Goal: Information Seeking & Learning: Learn about a topic

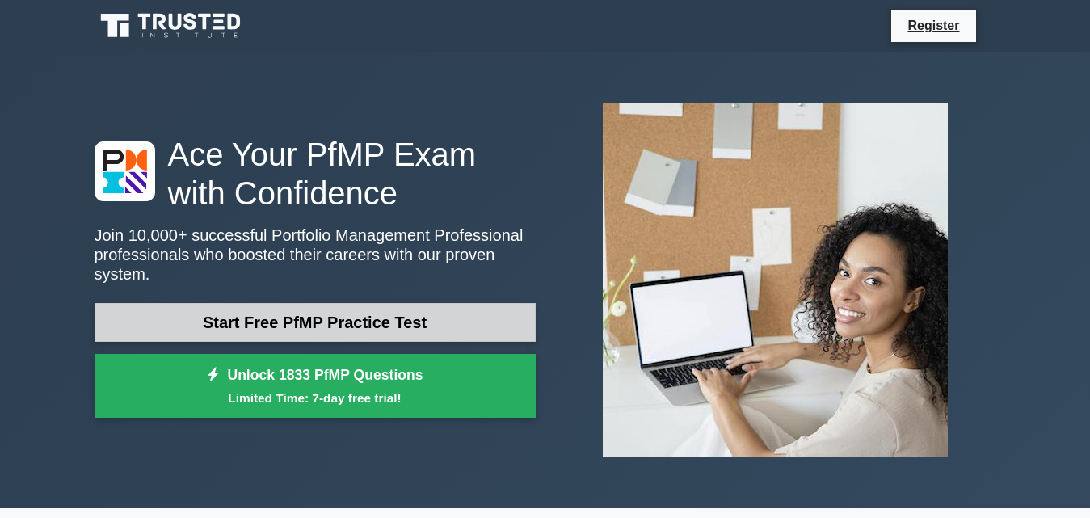
click at [311, 312] on link "Start Free PfMP Practice Test" at bounding box center [314, 322] width 441 height 39
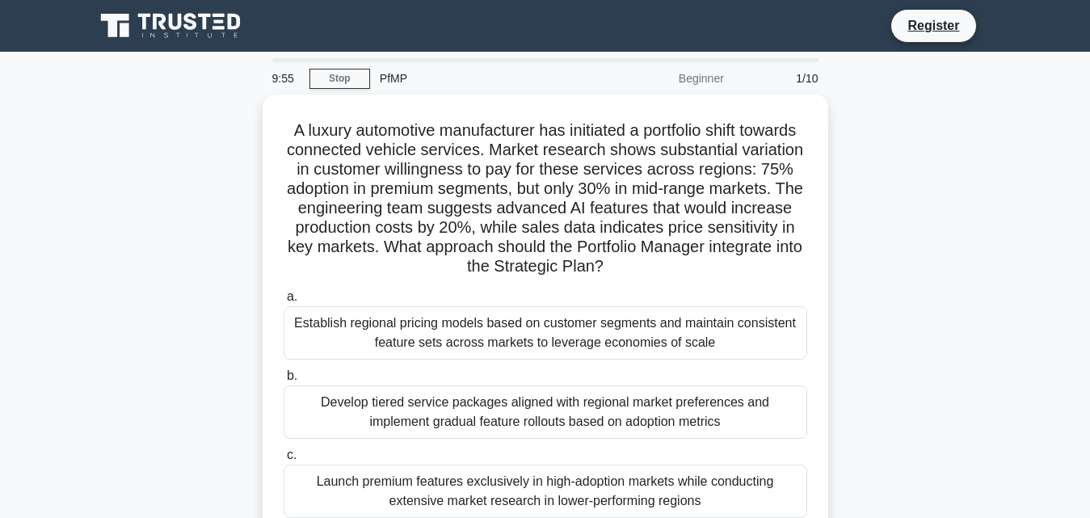
click at [708, 82] on div "Beginner" at bounding box center [662, 78] width 141 height 32
click at [302, 61] on div at bounding box center [545, 60] width 546 height 4
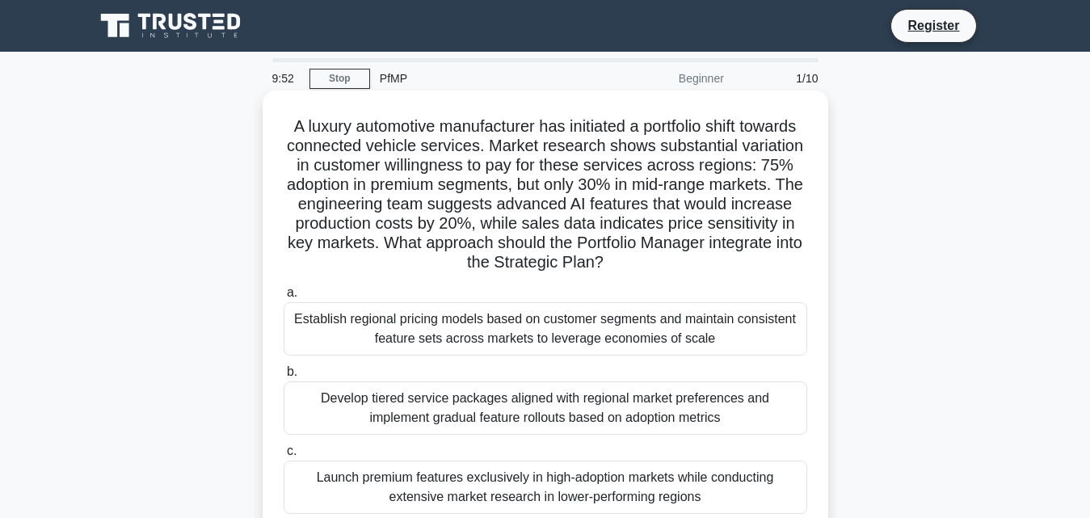
click at [369, 331] on div "Establish regional pricing models based on customer segments and maintain consi…" at bounding box center [544, 328] width 523 height 53
click at [283, 298] on input "a. Establish regional pricing models based on customer segments and maintain co…" at bounding box center [283, 293] width 0 height 10
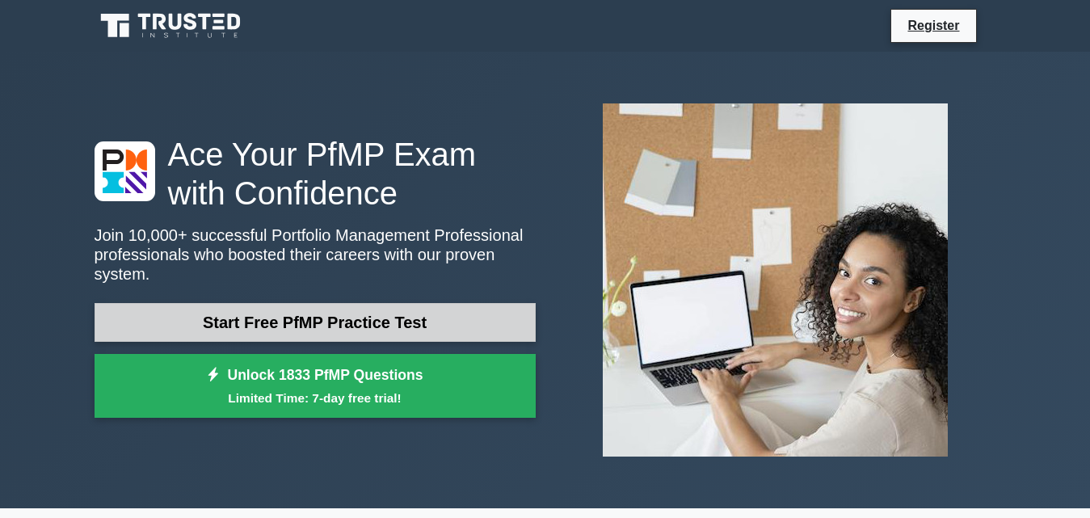
click at [299, 310] on link "Start Free PfMP Practice Test" at bounding box center [314, 322] width 441 height 39
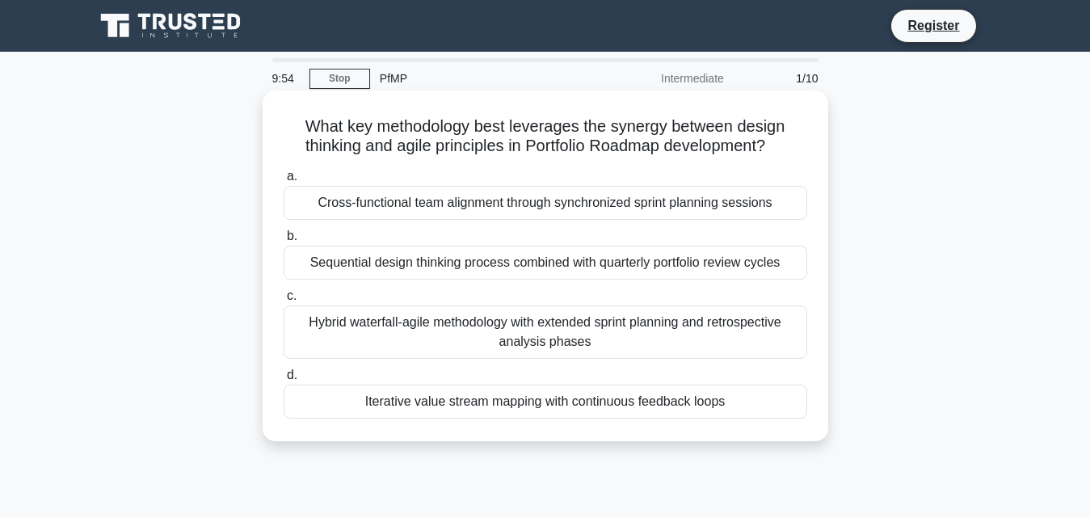
click at [509, 295] on label "c. Hybrid waterfall-agile methodology with extended sprint planning and retrosp…" at bounding box center [544, 322] width 523 height 73
click at [283, 295] on input "c. Hybrid waterfall-agile methodology with extended sprint planning and retrosp…" at bounding box center [283, 296] width 0 height 10
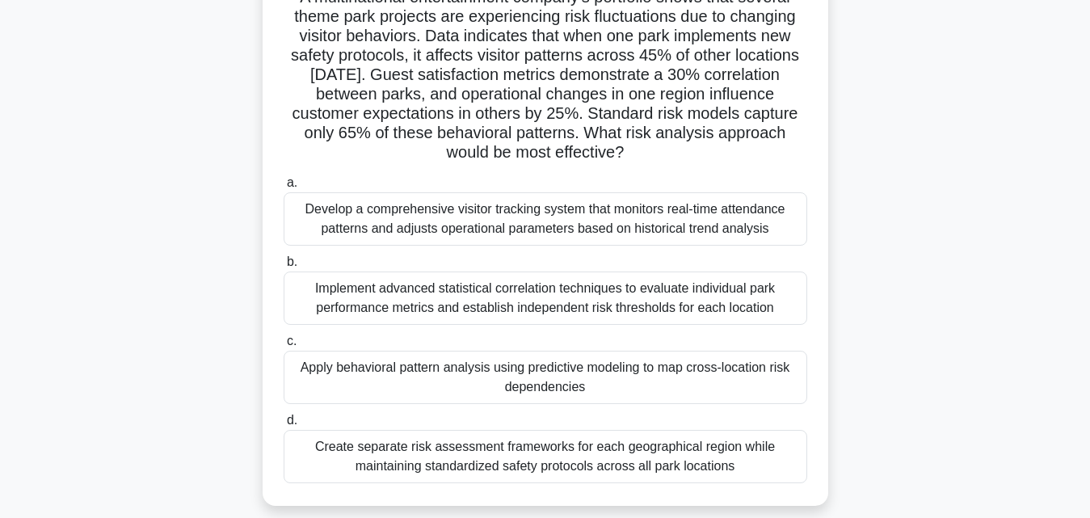
scroll to position [162, 0]
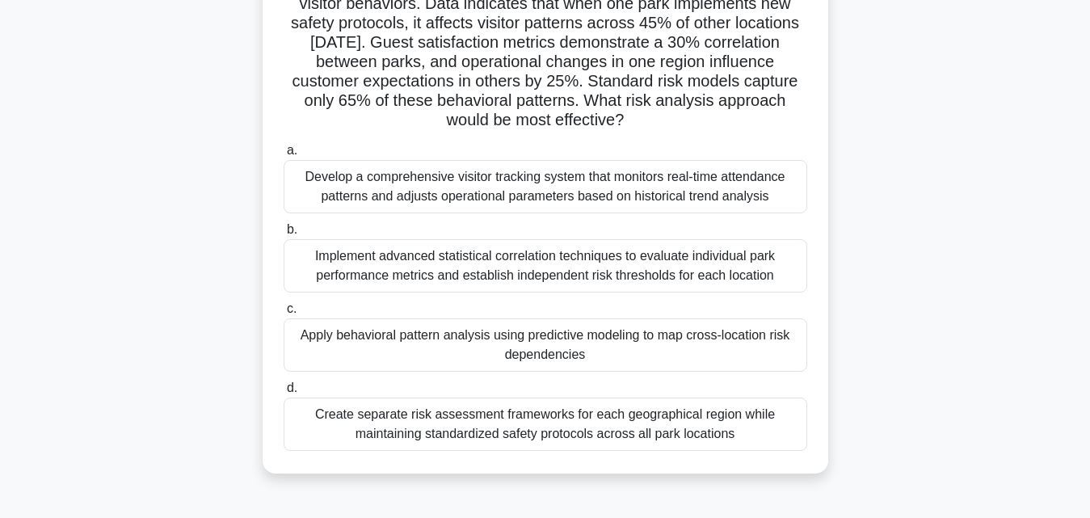
click at [714, 259] on div "Implement advanced statistical correlation techniques to evaluate individual pa…" at bounding box center [544, 265] width 523 height 53
click at [283, 235] on input "b. Implement advanced statistical correlation techniques to evaluate individual…" at bounding box center [283, 230] width 0 height 10
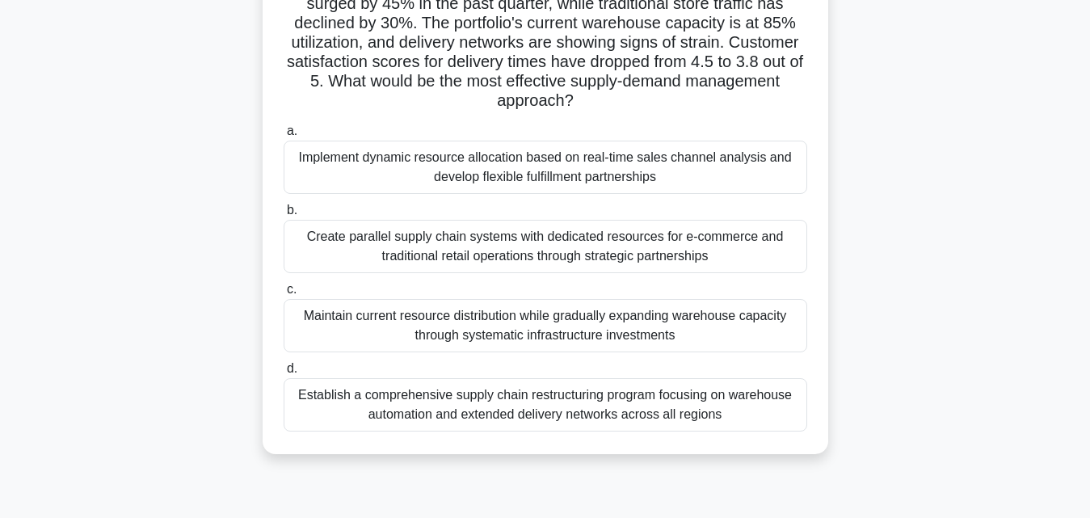
click at [485, 334] on div "Maintain current resource distribution while gradually expanding warehouse capa…" at bounding box center [544, 325] width 523 height 53
click at [283, 295] on input "c. Maintain current resource distribution while gradually expanding warehouse c…" at bounding box center [283, 289] width 0 height 10
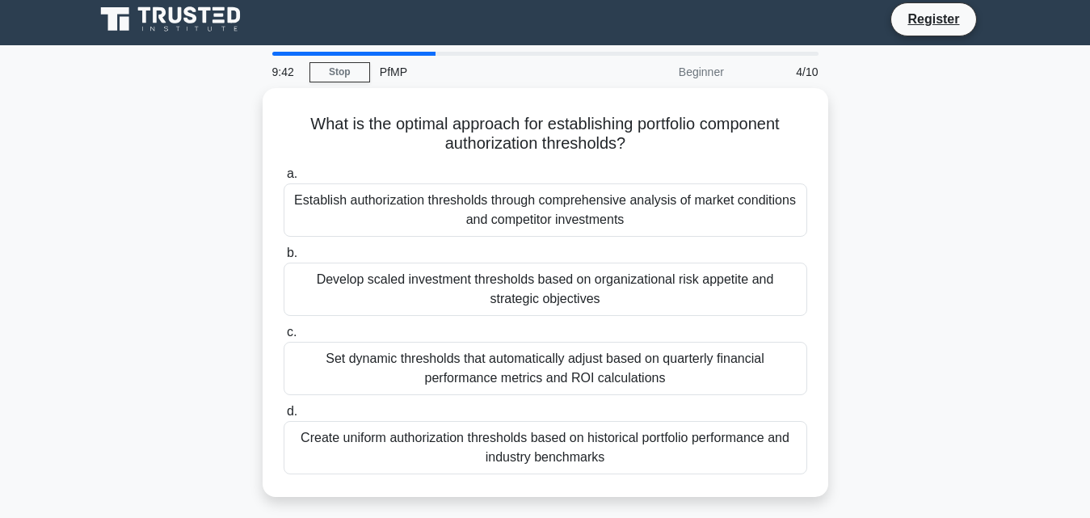
scroll to position [0, 0]
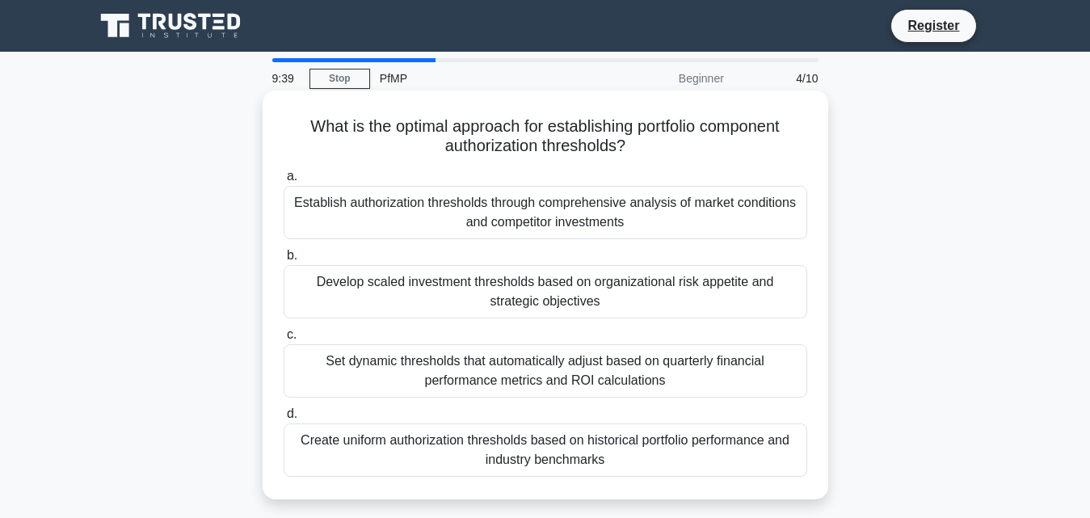
click at [614, 198] on div "Establish authorization thresholds through comprehensive analysis of market con…" at bounding box center [544, 212] width 523 height 53
click at [283, 182] on input "a. Establish authorization thresholds through comprehensive analysis of market …" at bounding box center [283, 176] width 0 height 10
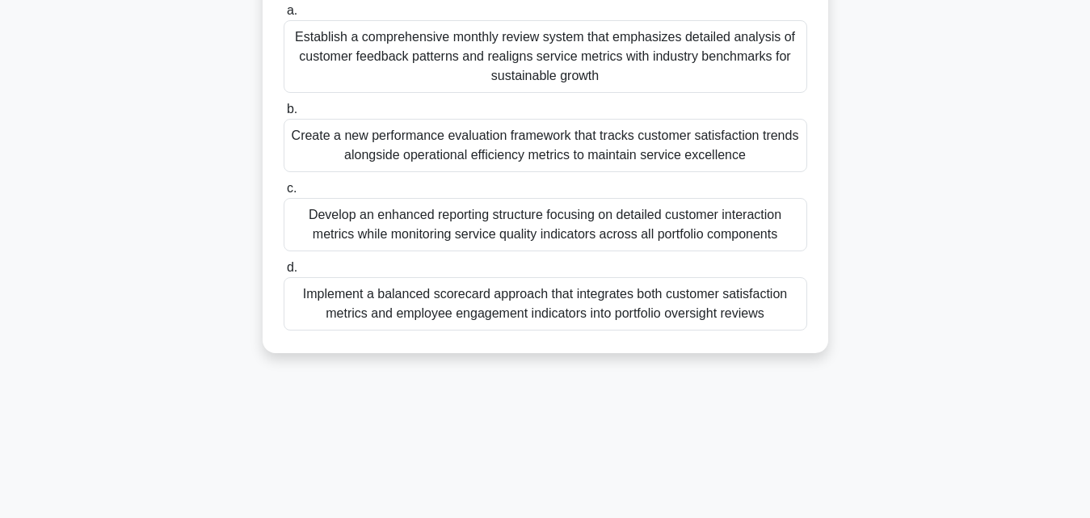
scroll to position [323, 0]
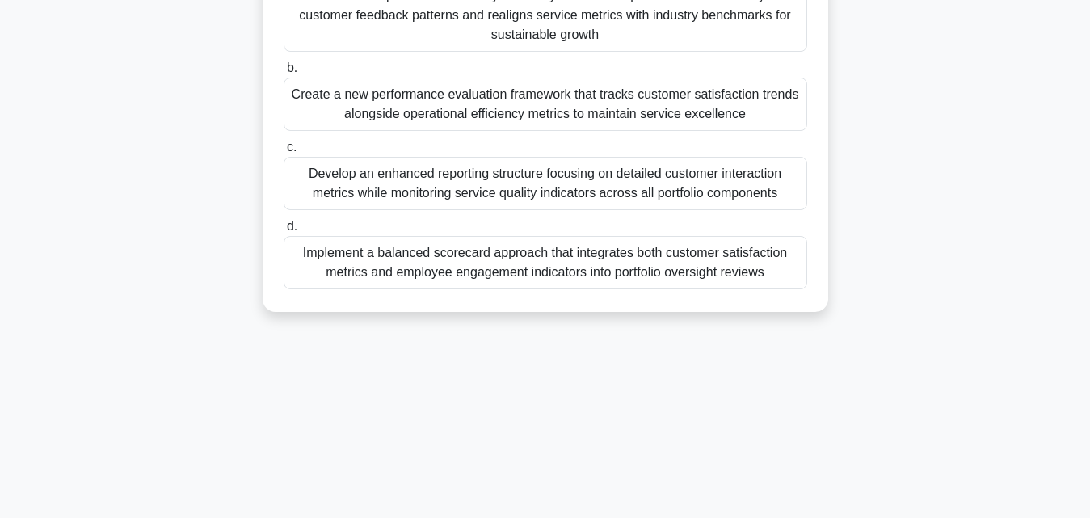
click at [509, 268] on div "Implement a balanced scorecard approach that integrates both customer satisfact…" at bounding box center [544, 262] width 523 height 53
click at [283, 232] on input "d. Implement a balanced scorecard approach that integrates both customer satisf…" at bounding box center [283, 226] width 0 height 10
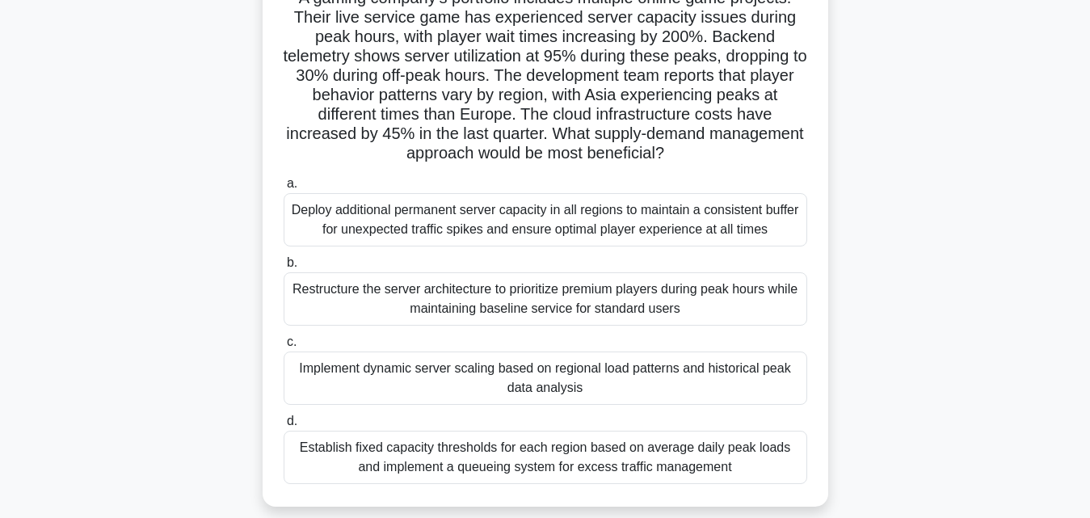
scroll to position [0, 0]
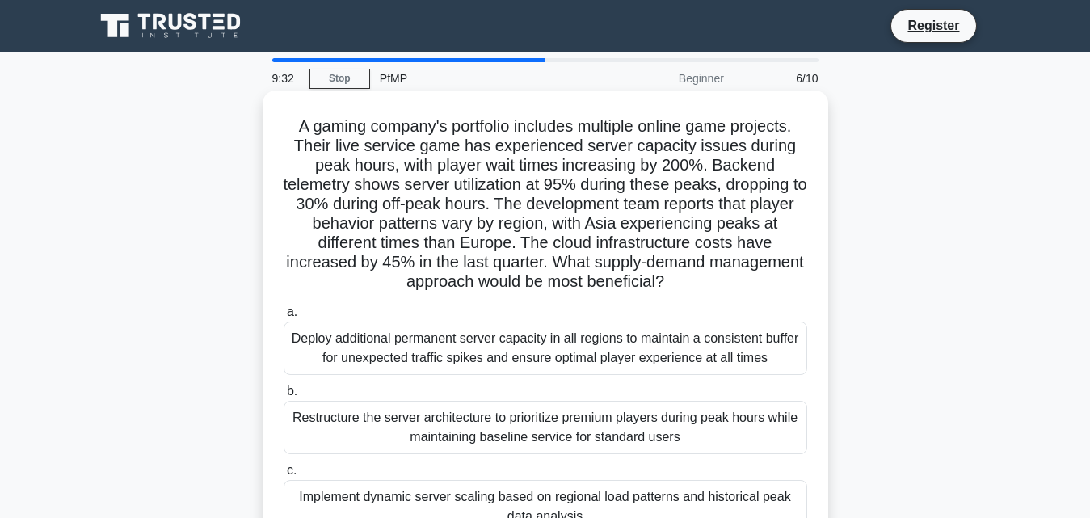
click at [535, 360] on div "Deploy additional permanent server capacity in all regions to maintain a consis…" at bounding box center [544, 347] width 523 height 53
click at [283, 317] on input "a. Deploy additional permanent server capacity in all regions to maintain a con…" at bounding box center [283, 312] width 0 height 10
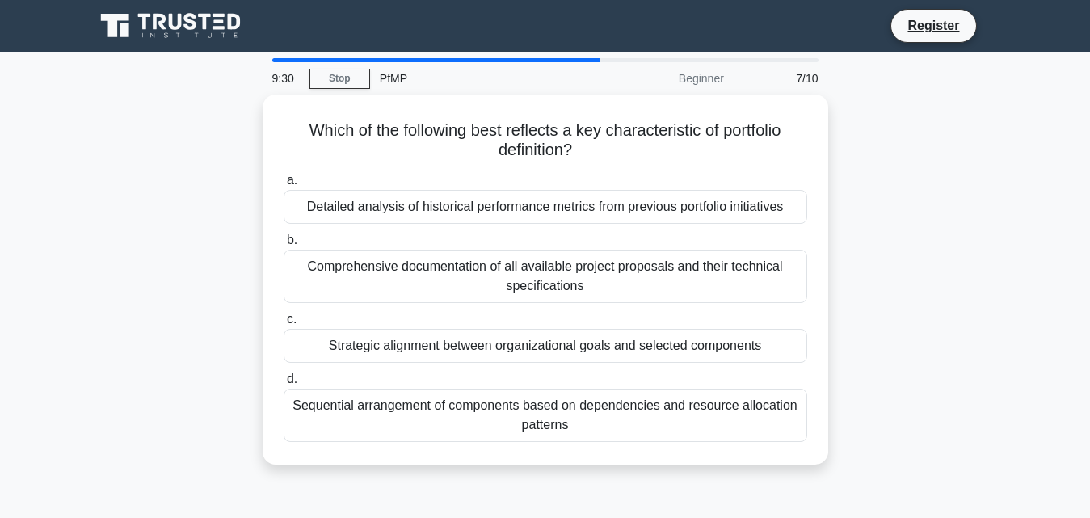
click at [543, 338] on div "Strategic alignment between organizational goals and selected components" at bounding box center [544, 346] width 523 height 34
click at [283, 325] on input "c. Strategic alignment between organizational goals and selected components" at bounding box center [283, 319] width 0 height 10
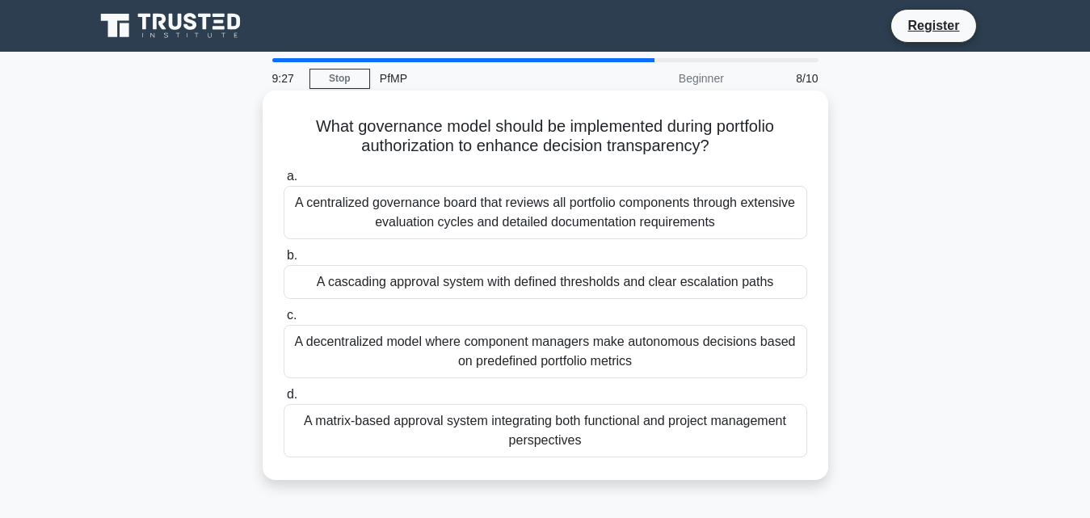
click at [569, 214] on div "A centralized governance board that reviews all portfolio components through ex…" at bounding box center [544, 212] width 523 height 53
click at [283, 182] on input "a. A centralized governance board that reviews all portfolio components through…" at bounding box center [283, 176] width 0 height 10
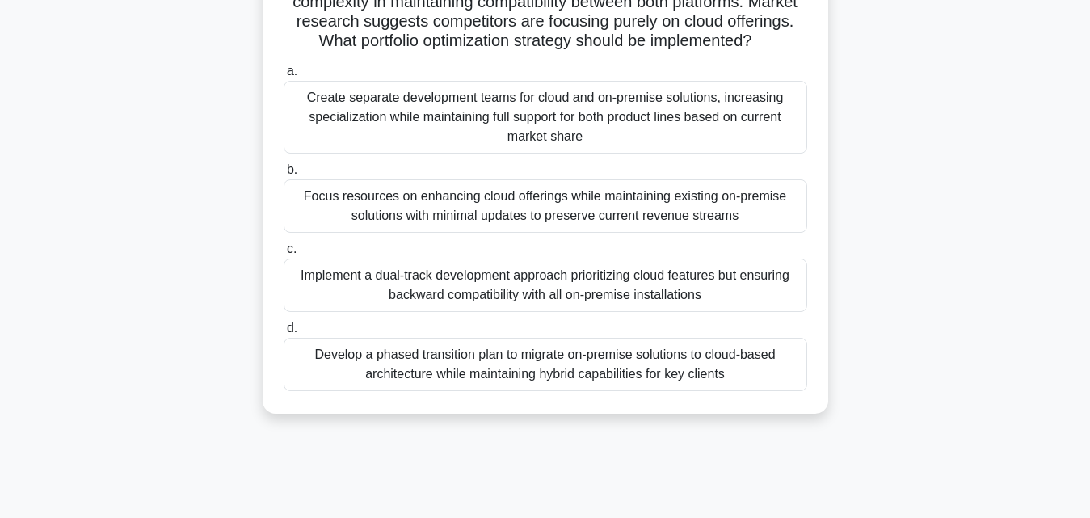
scroll to position [242, 0]
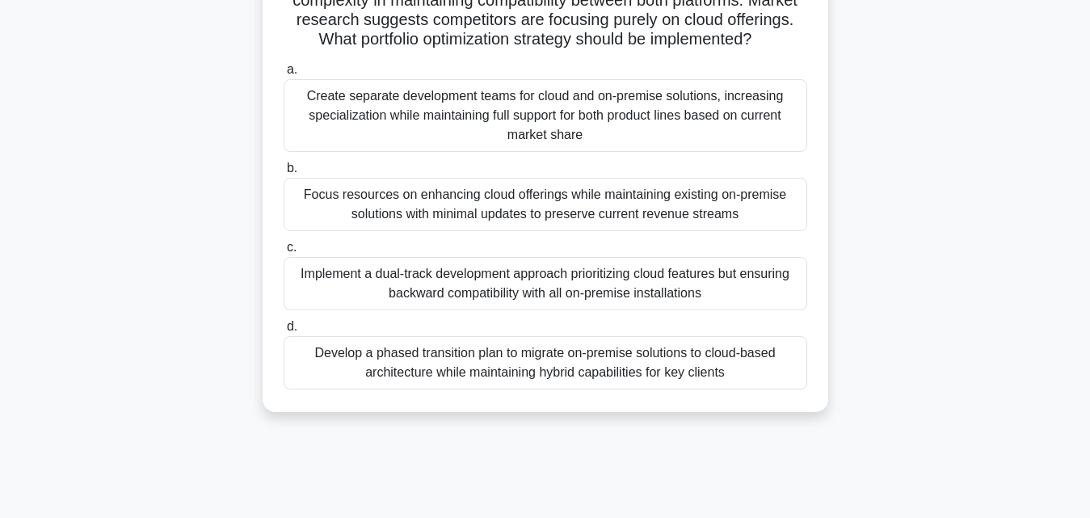
click at [506, 310] on div "Implement a dual-track development approach prioritizing cloud features but ens…" at bounding box center [544, 283] width 523 height 53
click at [283, 253] on input "c. Implement a dual-track development approach prioritizing cloud features but …" at bounding box center [283, 247] width 0 height 10
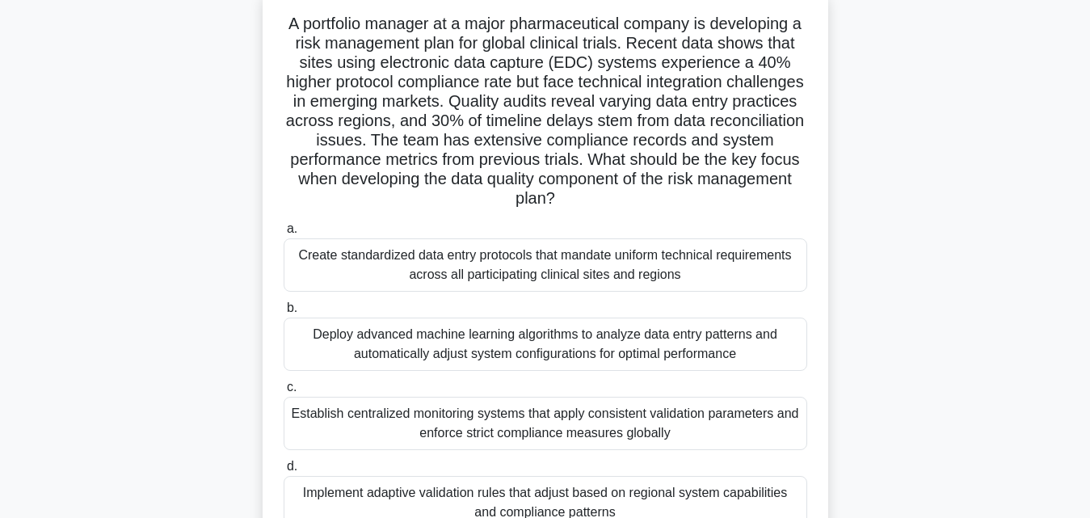
scroll to position [79, 0]
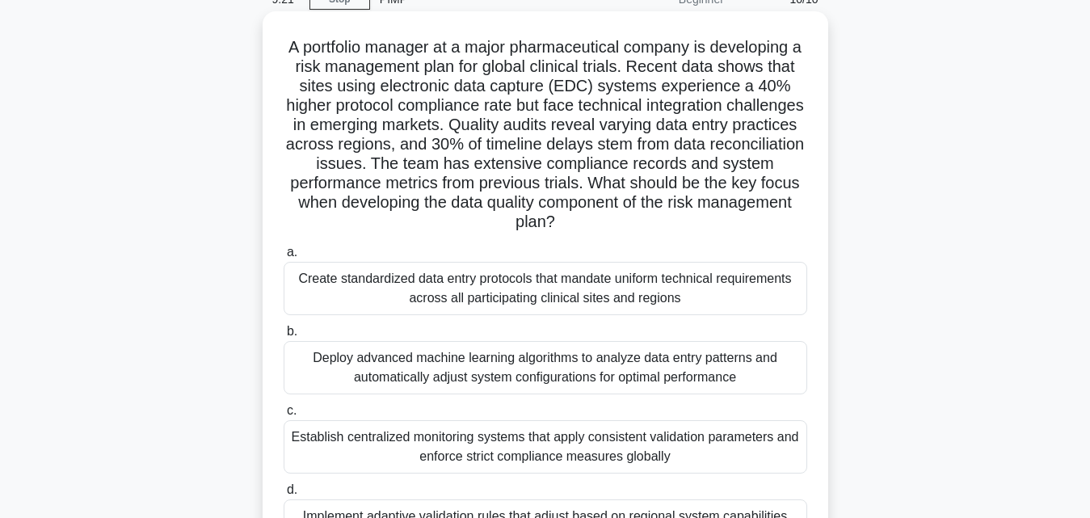
click at [484, 438] on div "Establish centralized monitoring systems that apply consistent validation param…" at bounding box center [544, 446] width 523 height 53
click at [283, 416] on input "c. Establish centralized monitoring systems that apply consistent validation pa…" at bounding box center [283, 410] width 0 height 10
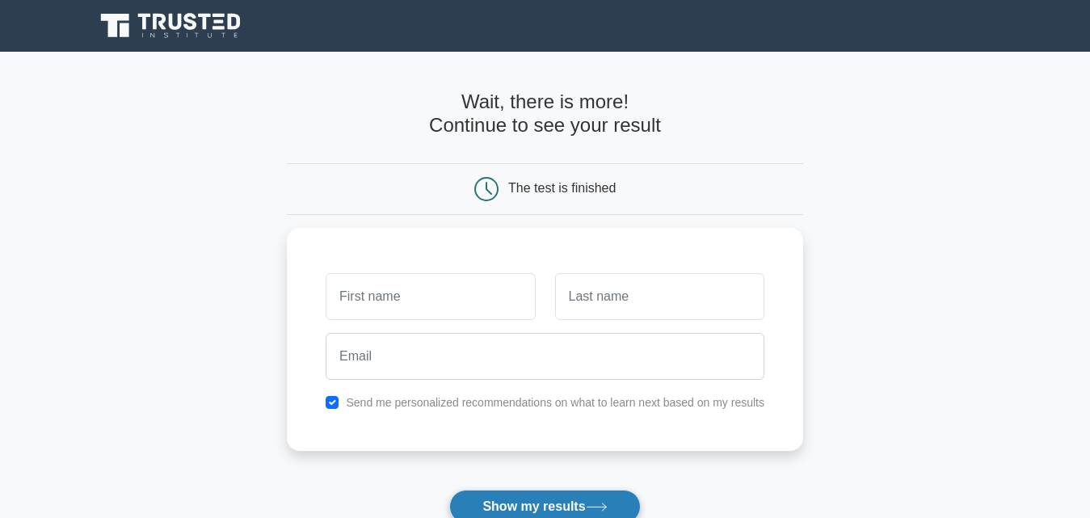
click at [569, 498] on button "Show my results" at bounding box center [544, 506] width 191 height 34
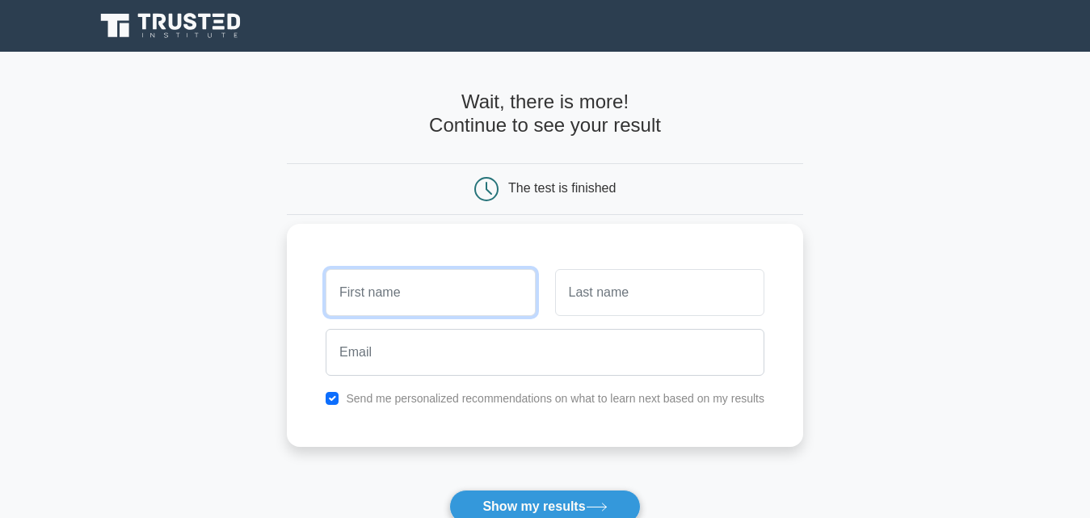
click at [443, 300] on input "text" at bounding box center [429, 292] width 209 height 47
type input "[PERSON_NAME]"
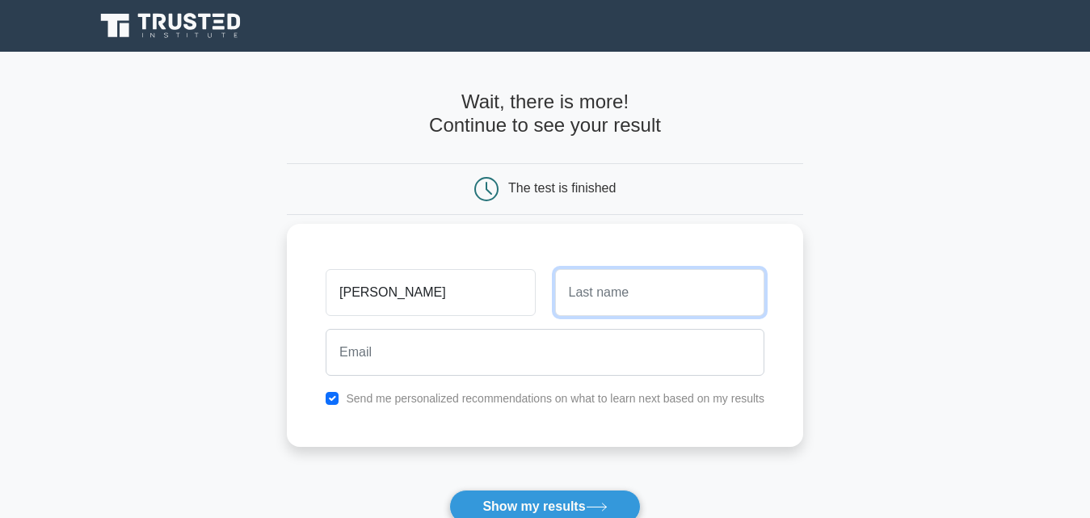
click at [660, 301] on input "text" at bounding box center [659, 292] width 209 height 47
type input "gry"
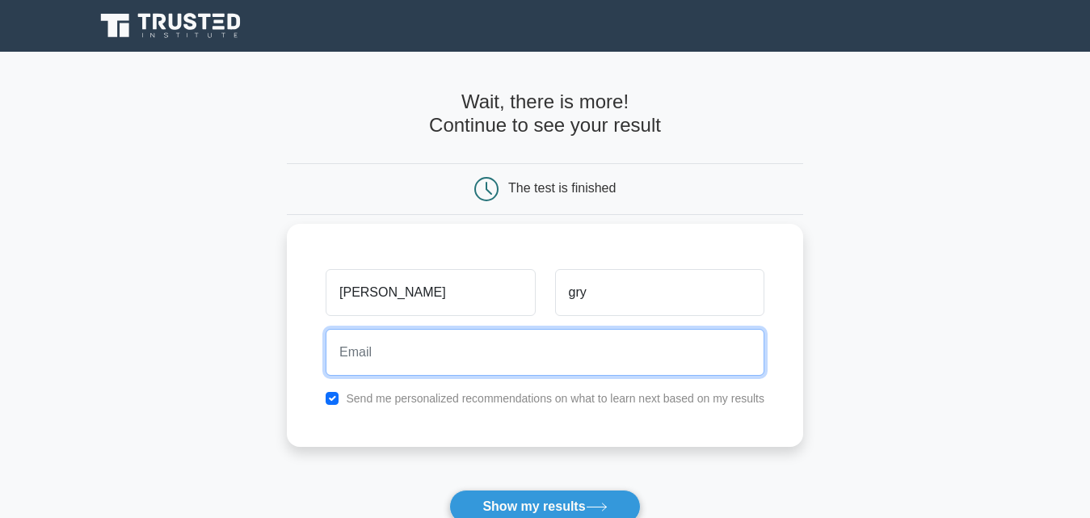
click at [438, 355] on input "email" at bounding box center [544, 352] width 439 height 47
type input "dmwaurae"
